Goal: Task Accomplishment & Management: Complete application form

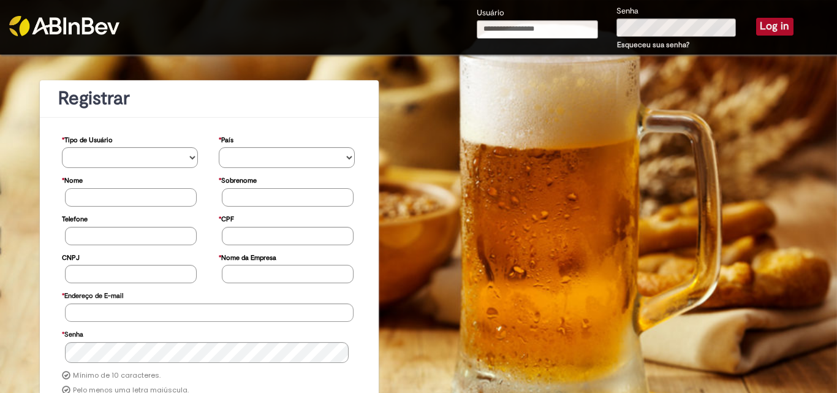
click at [505, 28] on input "Usuário" at bounding box center [537, 29] width 121 height 18
type input "**********"
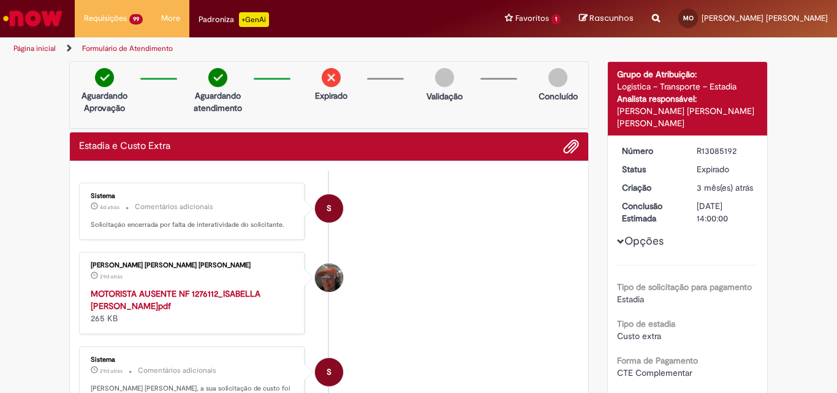
scroll to position [1888, 0]
